Goal: Information Seeking & Learning: Learn about a topic

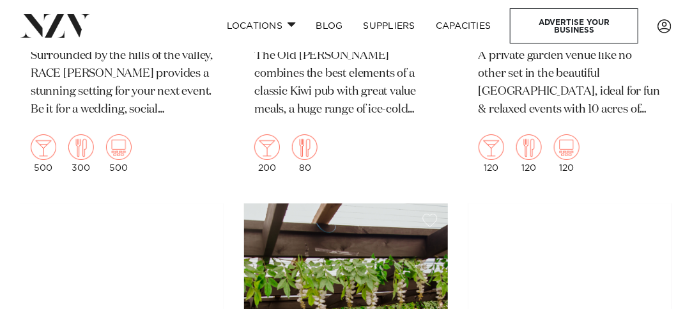
scroll to position [6154, 0]
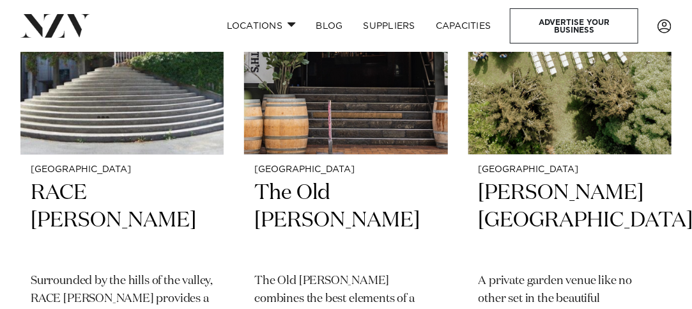
click at [595, 103] on img at bounding box center [570, 17] width 203 height 273
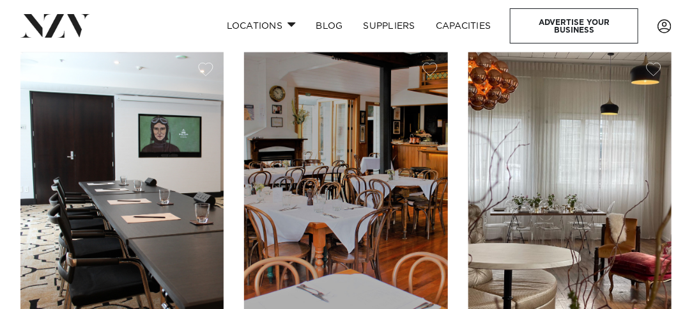
scroll to position [5661, 0]
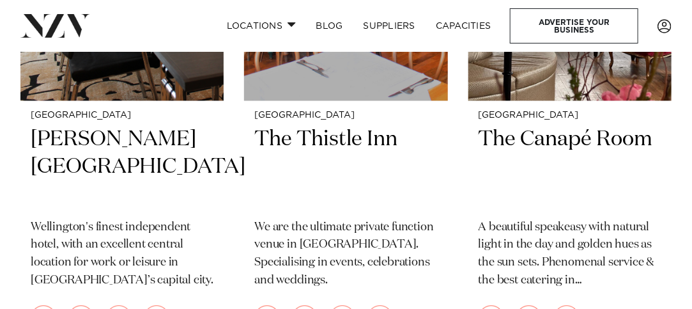
click at [551, 100] on div "Wellington The Canapé Room A beautiful speakeasy with natural light in the day …" at bounding box center [570, 226] width 203 height 253
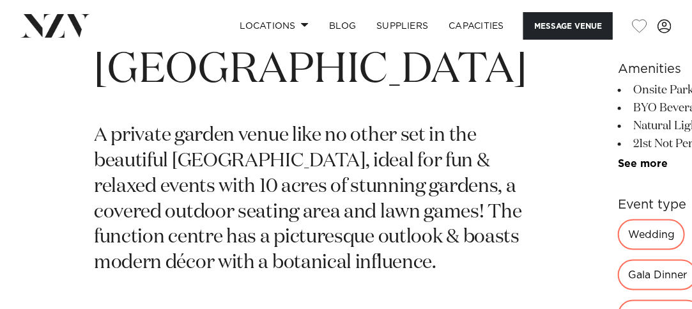
scroll to position [450, 0]
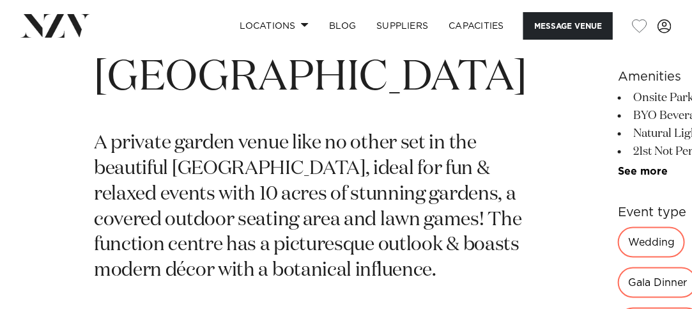
click at [618, 168] on link "See more" at bounding box center [668, 171] width 100 height 10
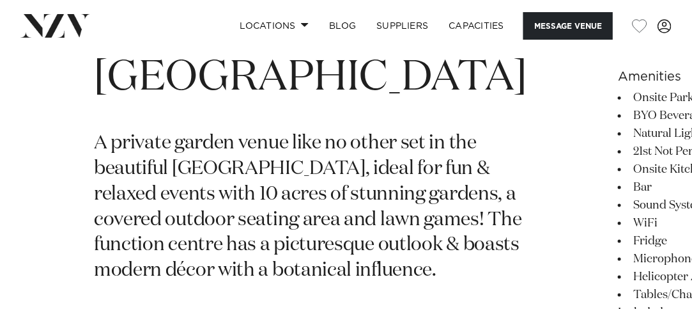
click at [618, 189] on li "Bar" at bounding box center [677, 187] width 119 height 18
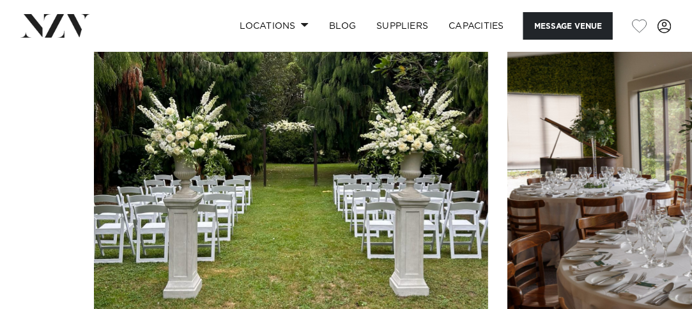
scroll to position [1550, 0]
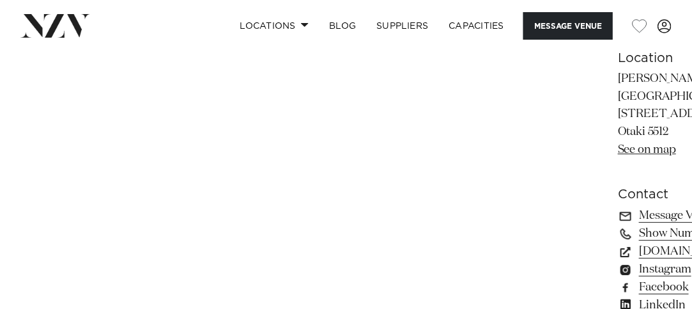
scroll to position [0, 0]
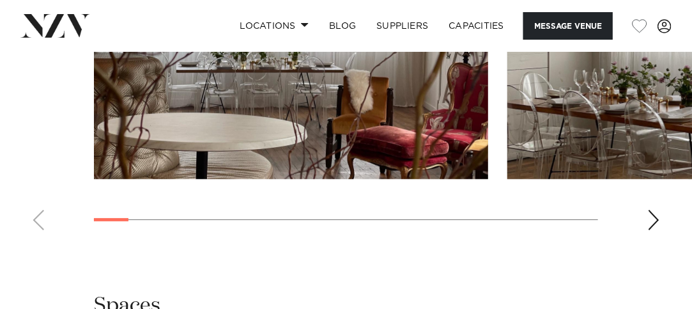
scroll to position [1575, 0]
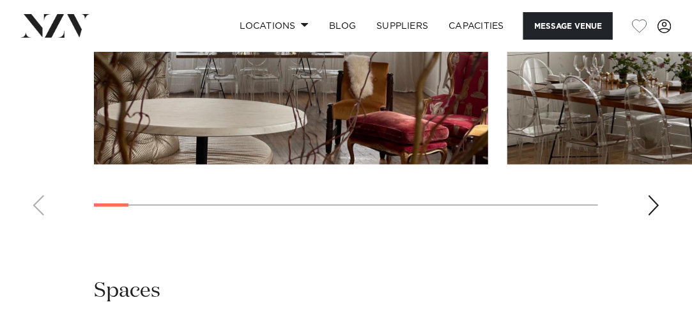
click at [652, 195] on div "Next slide" at bounding box center [654, 205] width 13 height 20
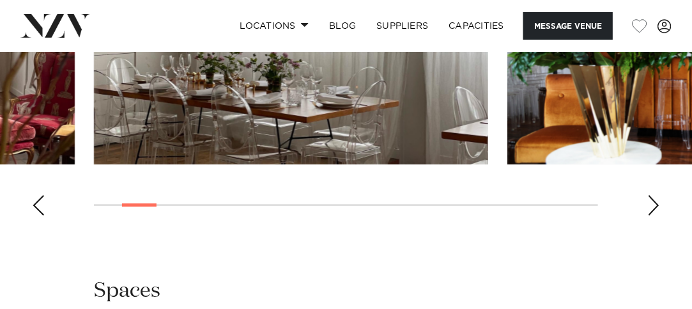
click at [652, 195] on div "Next slide" at bounding box center [654, 205] width 13 height 20
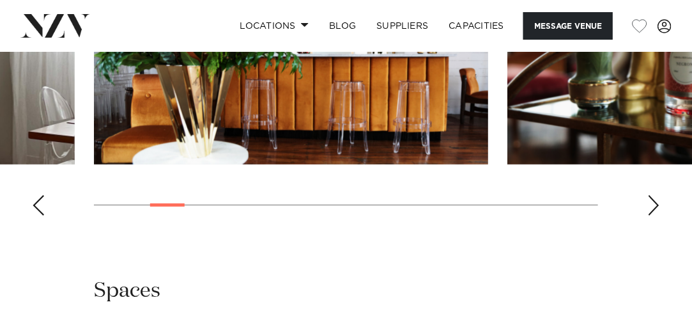
click at [652, 195] on div "Next slide" at bounding box center [654, 205] width 13 height 20
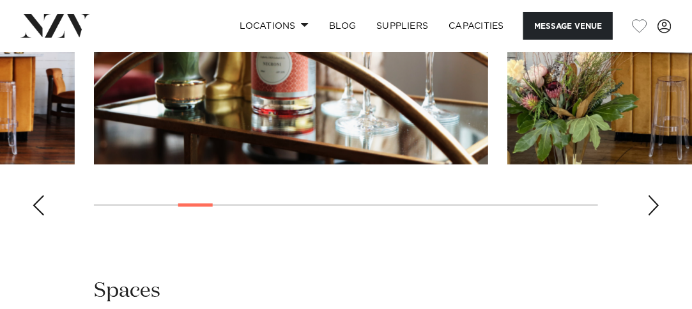
click at [652, 195] on div "Next slide" at bounding box center [654, 205] width 13 height 20
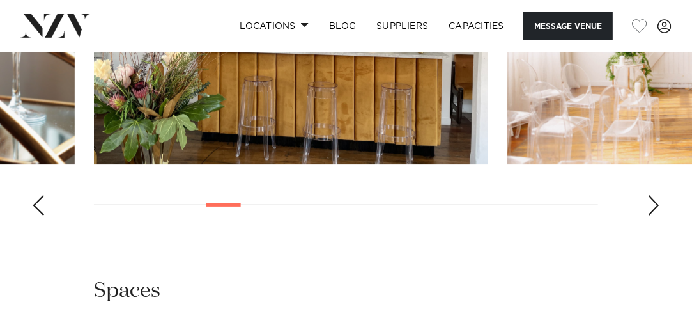
click at [652, 195] on div "Next slide" at bounding box center [654, 205] width 13 height 20
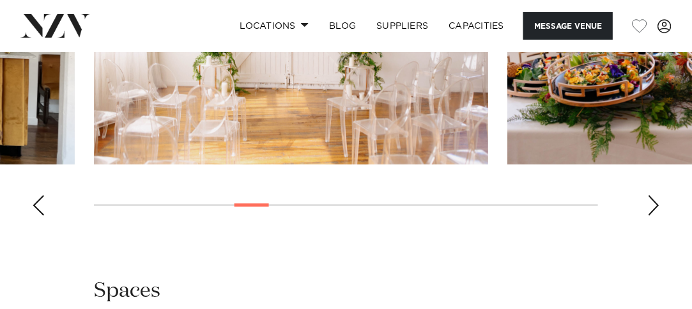
click at [652, 195] on div "Next slide" at bounding box center [654, 205] width 13 height 20
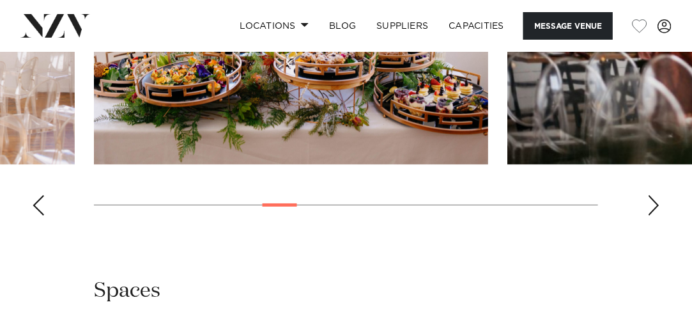
click at [652, 195] on div "Next slide" at bounding box center [654, 205] width 13 height 20
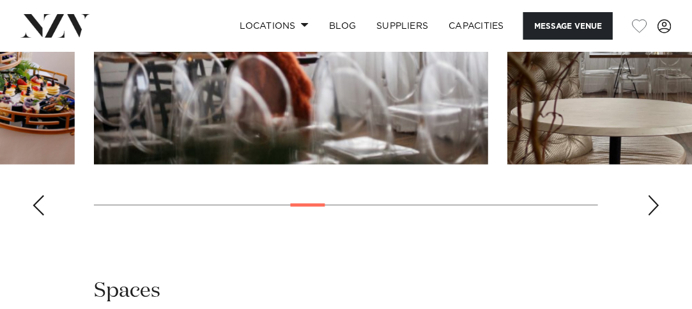
click at [652, 195] on div "Next slide" at bounding box center [654, 205] width 13 height 20
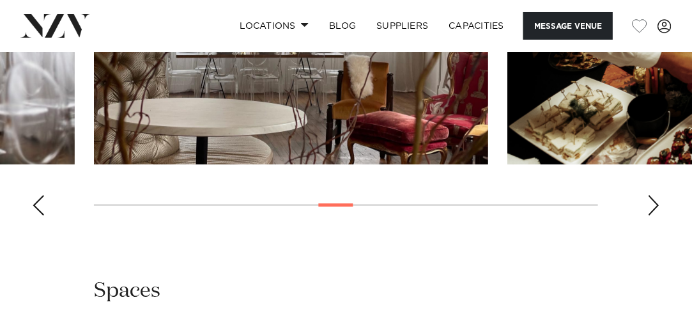
click at [652, 195] on div "Next slide" at bounding box center [654, 205] width 13 height 20
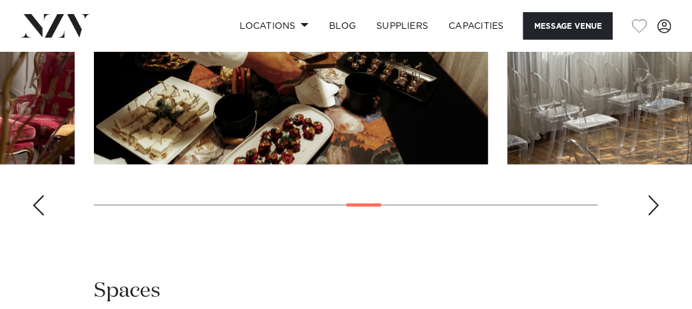
click at [652, 195] on div "Next slide" at bounding box center [654, 205] width 13 height 20
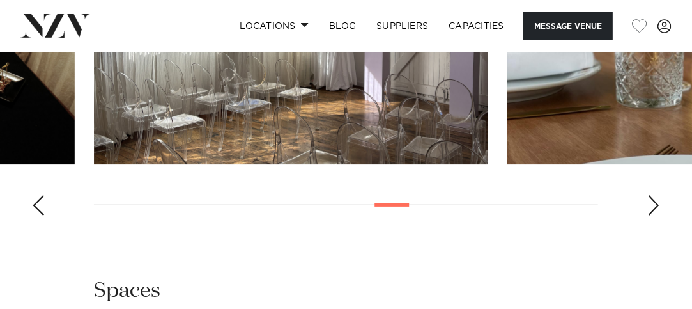
click at [652, 195] on div "Next slide" at bounding box center [654, 205] width 13 height 20
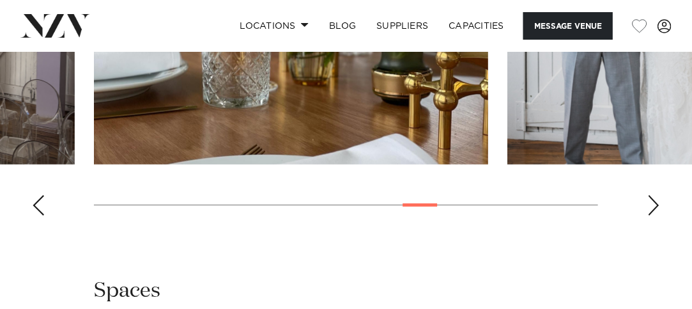
click at [652, 195] on div "Next slide" at bounding box center [654, 205] width 13 height 20
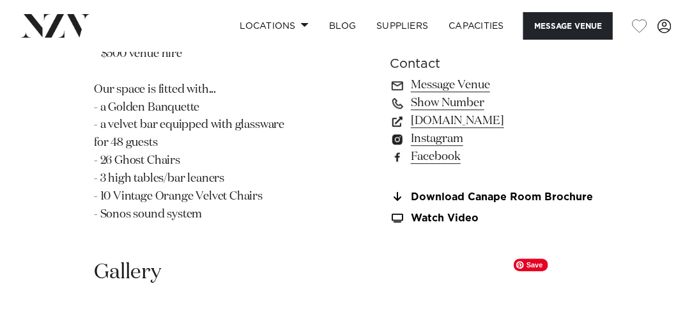
scroll to position [1125, 0]
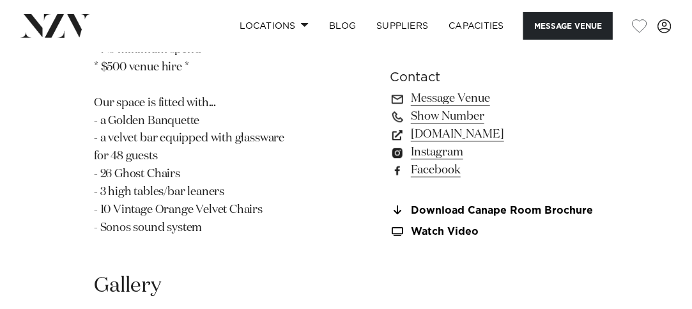
click at [454, 143] on link "Instagram" at bounding box center [494, 152] width 208 height 18
